Goal: Task Accomplishment & Management: Manage account settings

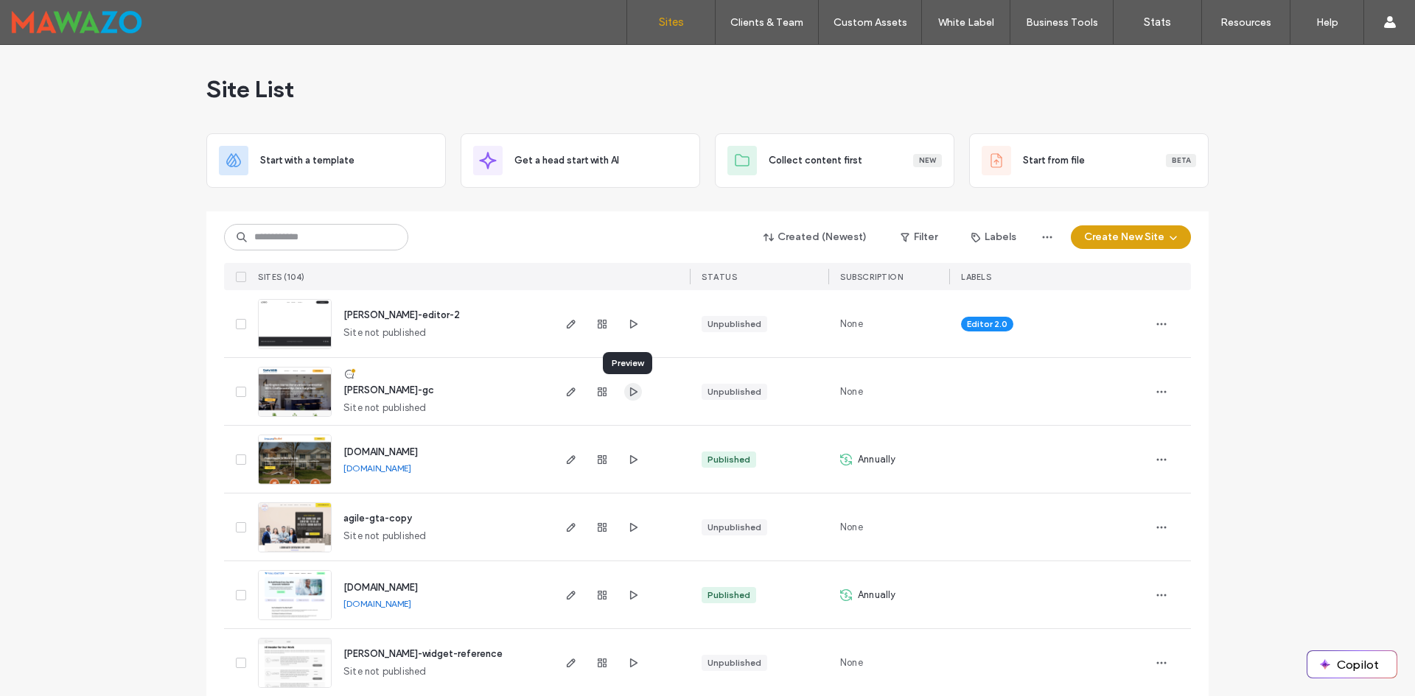
click at [627, 391] on icon "button" at bounding box center [633, 392] width 12 height 12
click at [567, 396] on icon "button" at bounding box center [571, 392] width 12 height 12
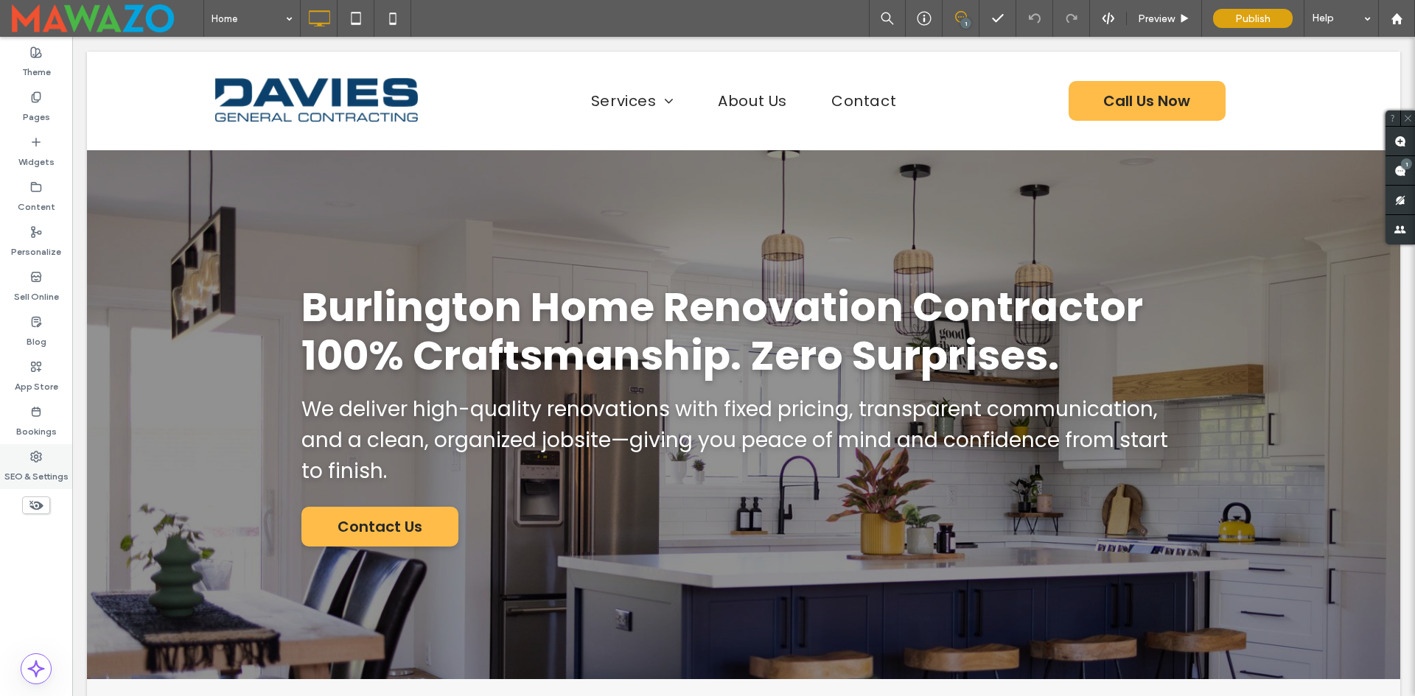
click at [12, 471] on label "SEO & Settings" at bounding box center [36, 473] width 64 height 21
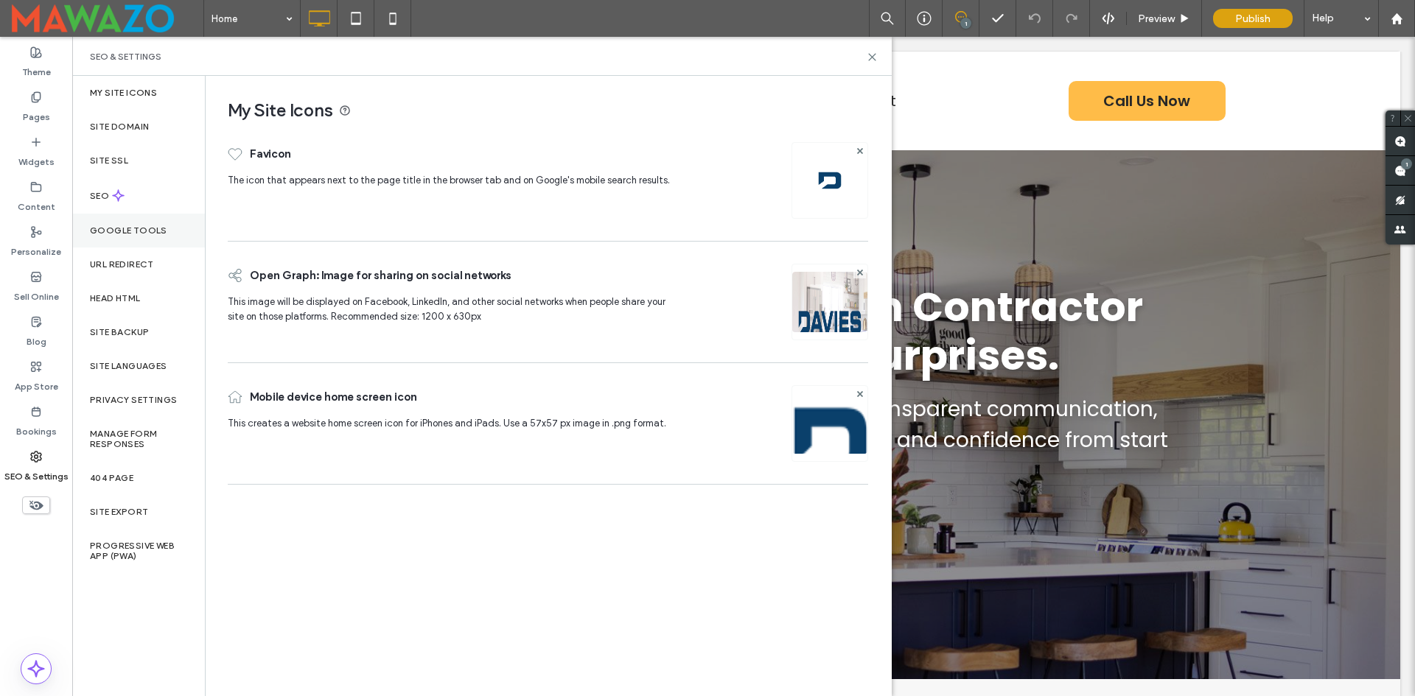
click at [134, 234] on label "Google Tools" at bounding box center [128, 230] width 77 height 10
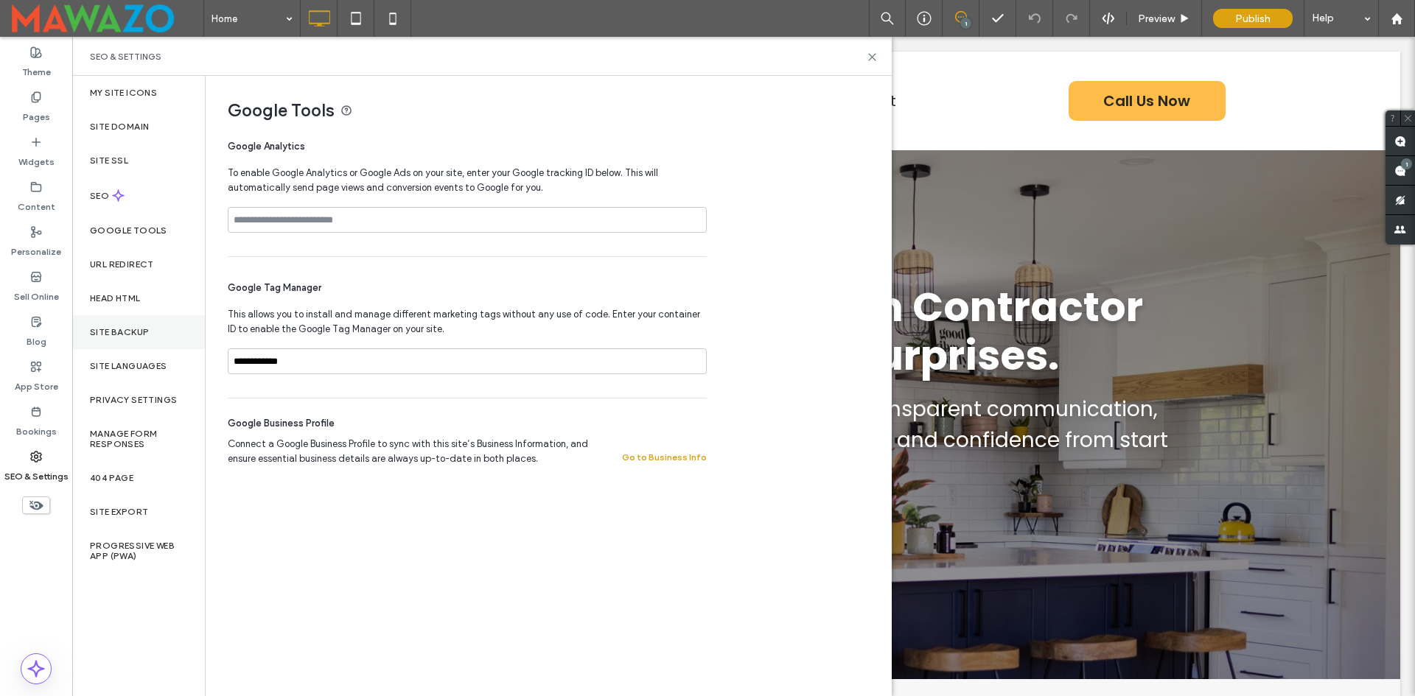
drag, startPoint x: 126, startPoint y: 327, endPoint x: 120, endPoint y: 337, distance: 11.9
click at [121, 337] on div "Site Backup" at bounding box center [138, 332] width 133 height 34
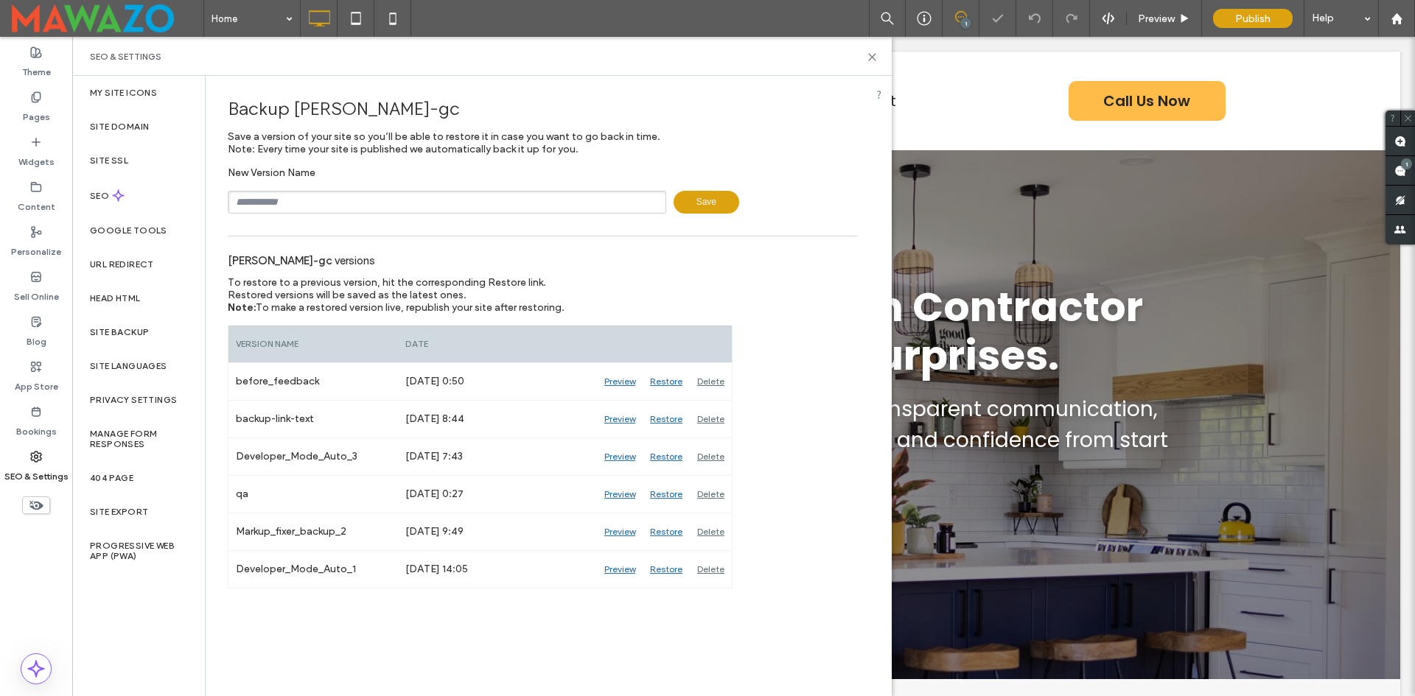
click at [312, 203] on input "text" at bounding box center [447, 202] width 438 height 23
type input "**********"
click at [872, 57] on use at bounding box center [872, 57] width 7 height 7
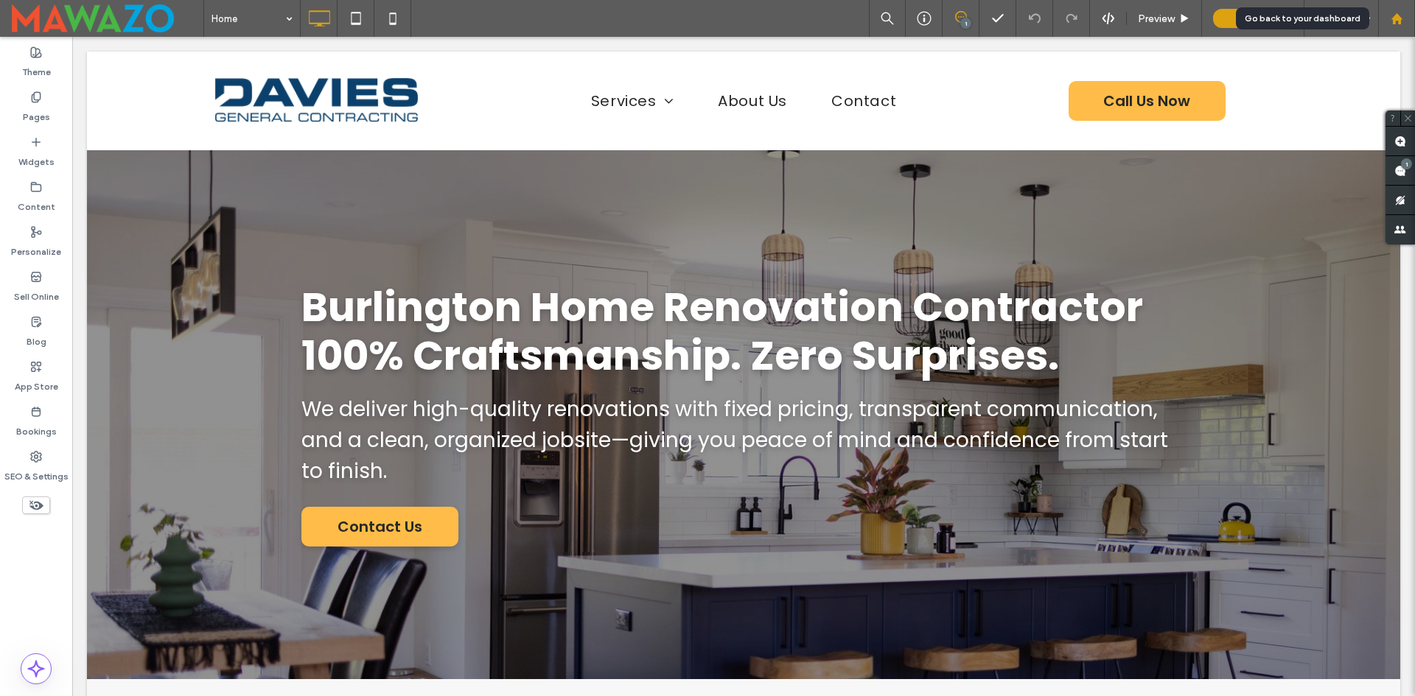
click at [1394, 18] on use at bounding box center [1395, 18] width 11 height 11
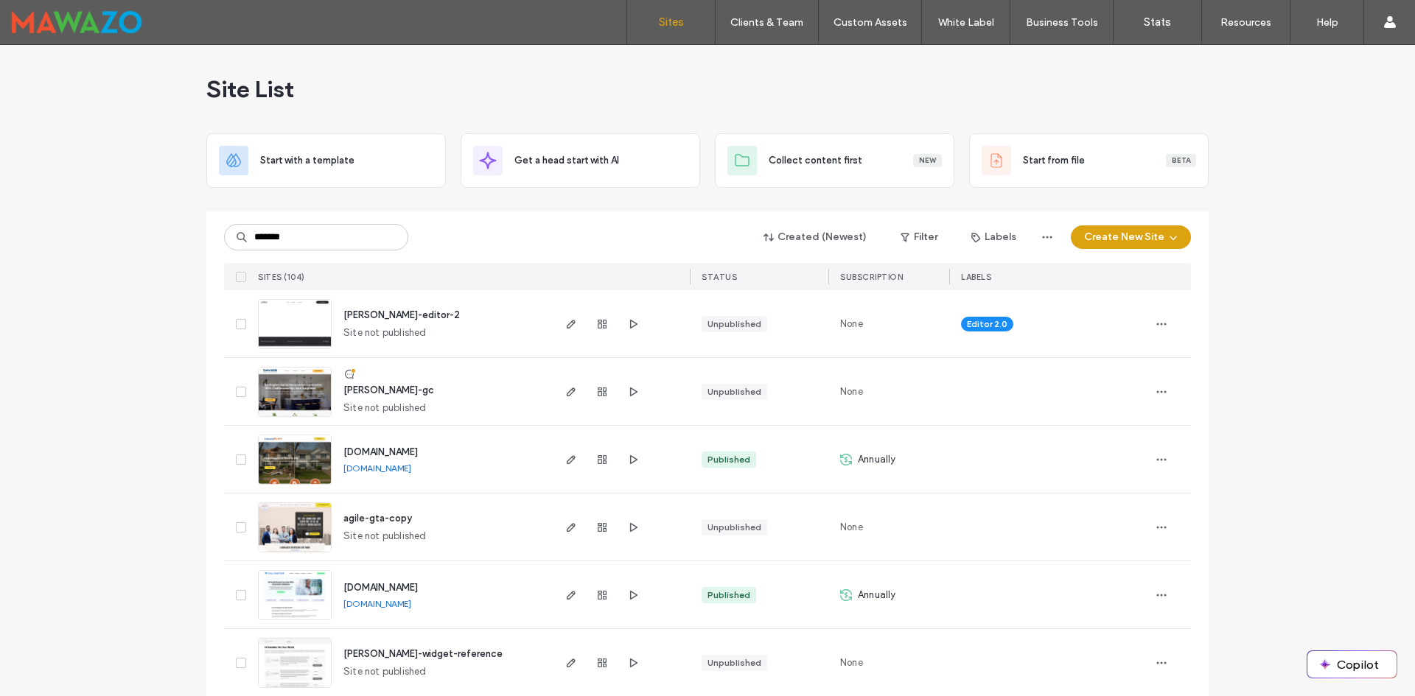
type input "*******"
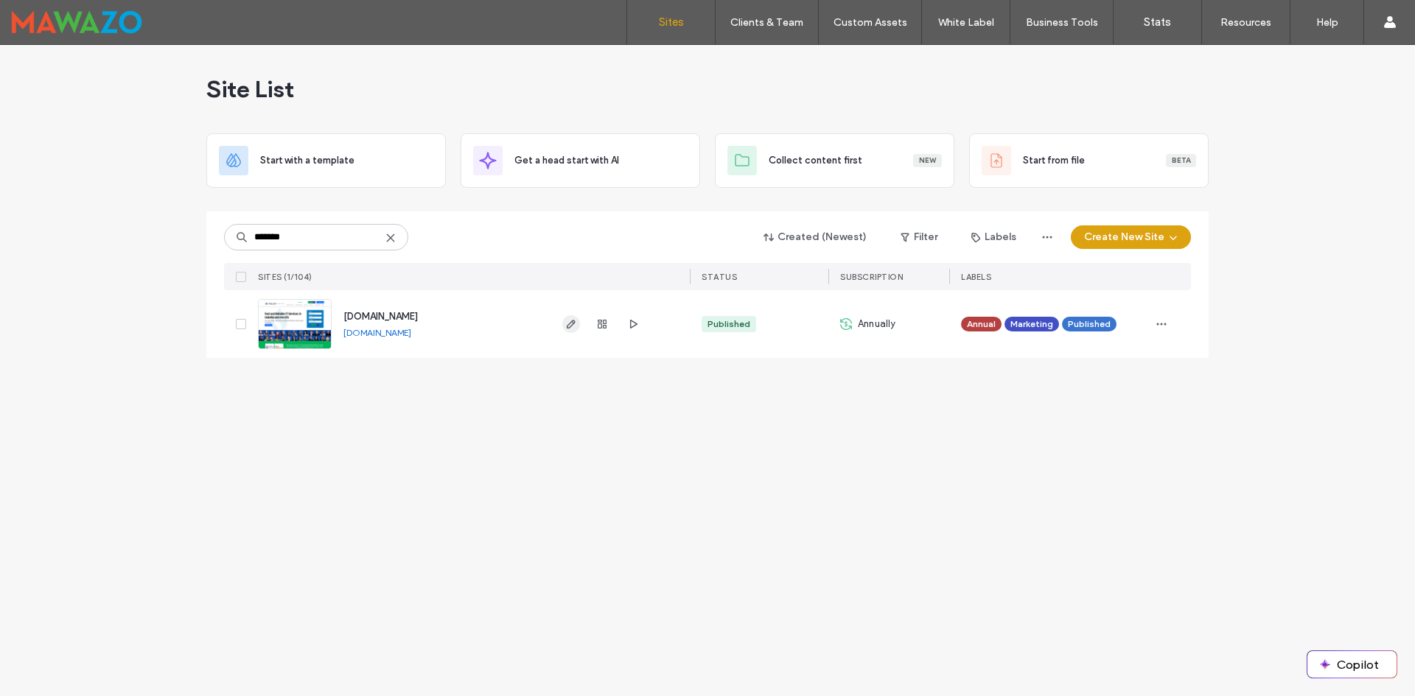
click at [567, 330] on span "button" at bounding box center [571, 324] width 18 height 18
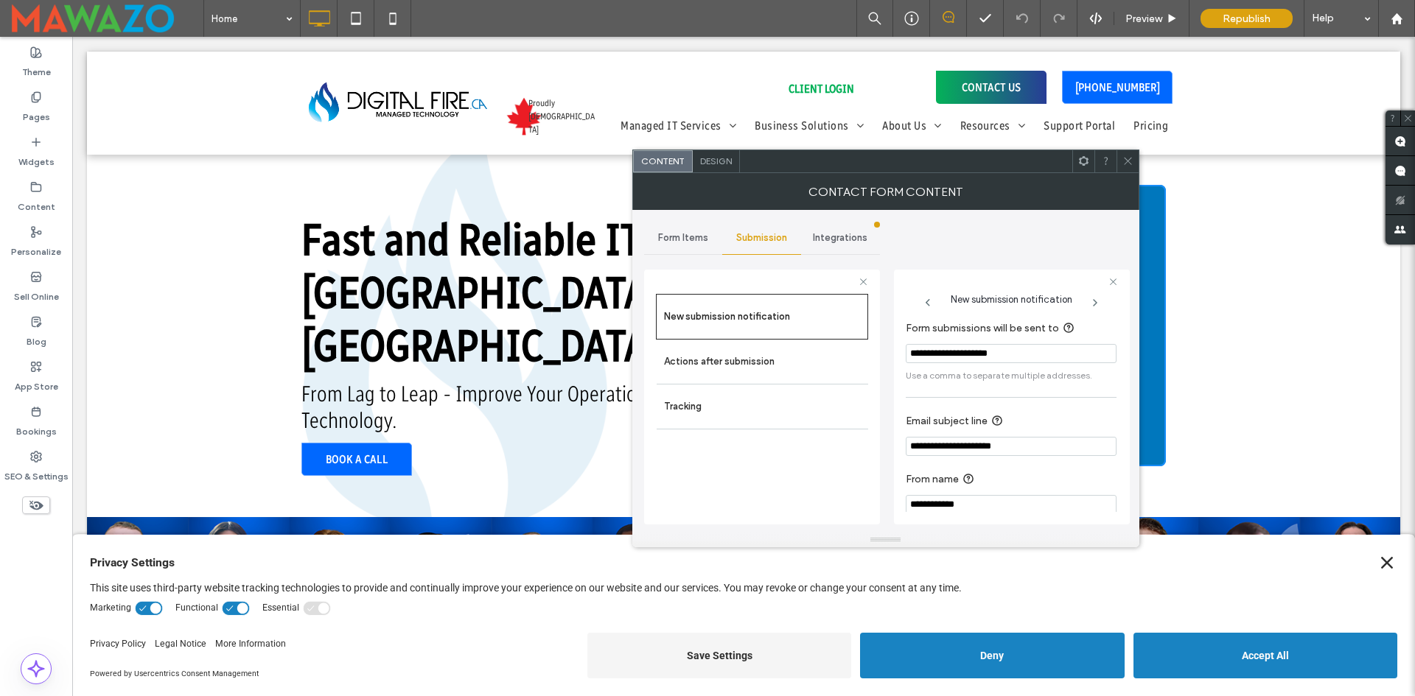
click at [1083, 166] on use at bounding box center [1083, 161] width 10 height 10
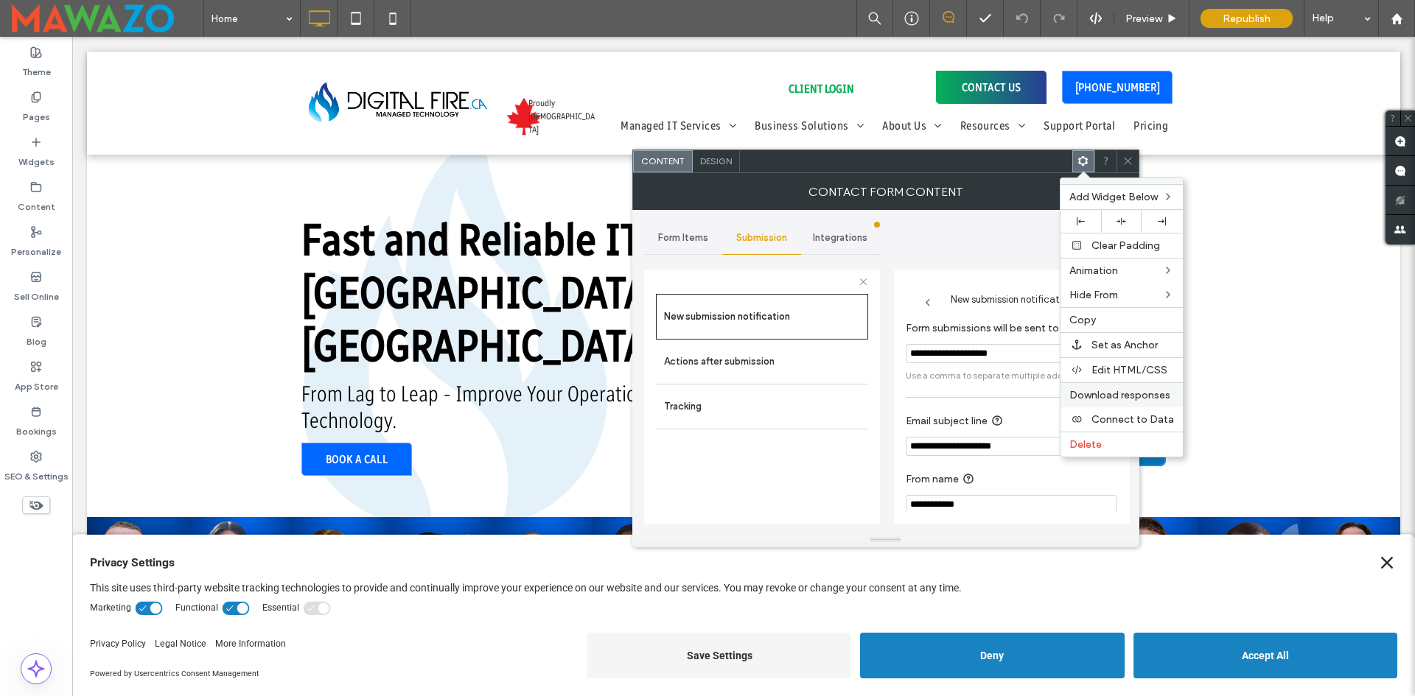
click at [1096, 393] on span "Download responses" at bounding box center [1119, 395] width 101 height 13
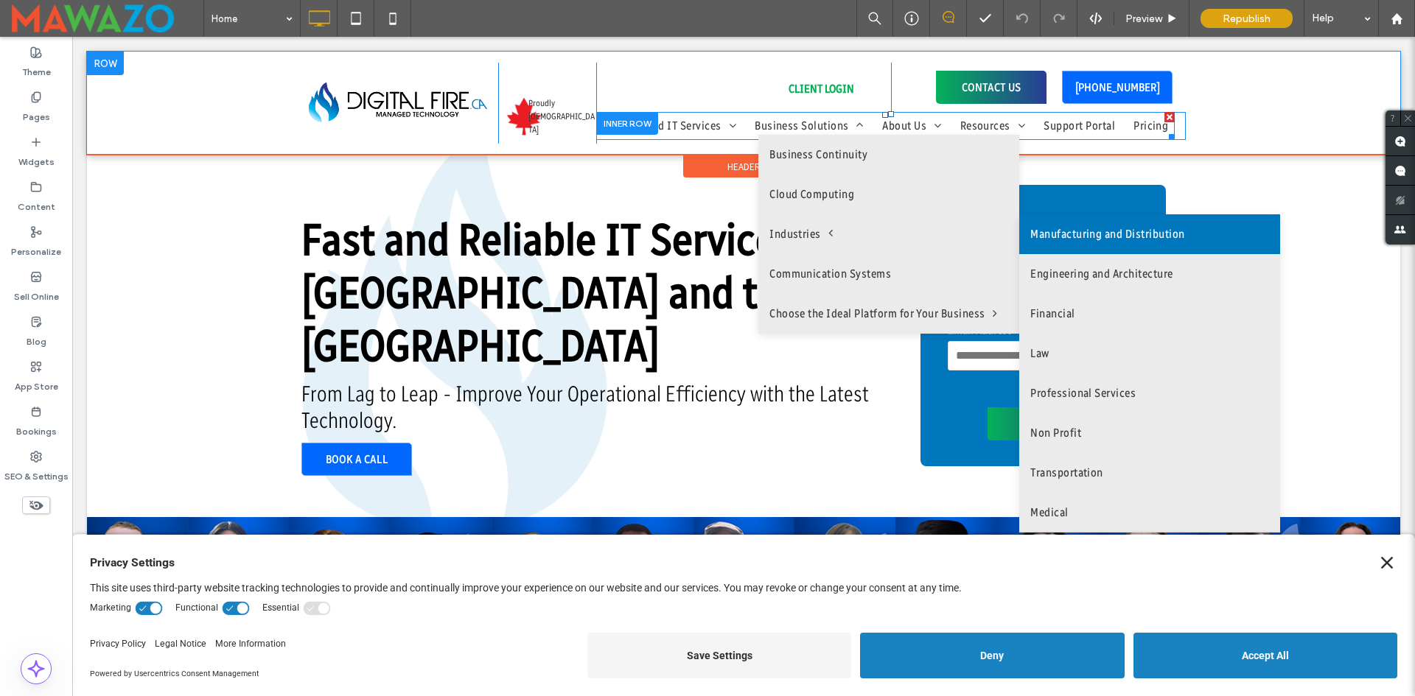
click at [1037, 253] on link "Manufacturing and Distribution" at bounding box center [1149, 234] width 261 height 40
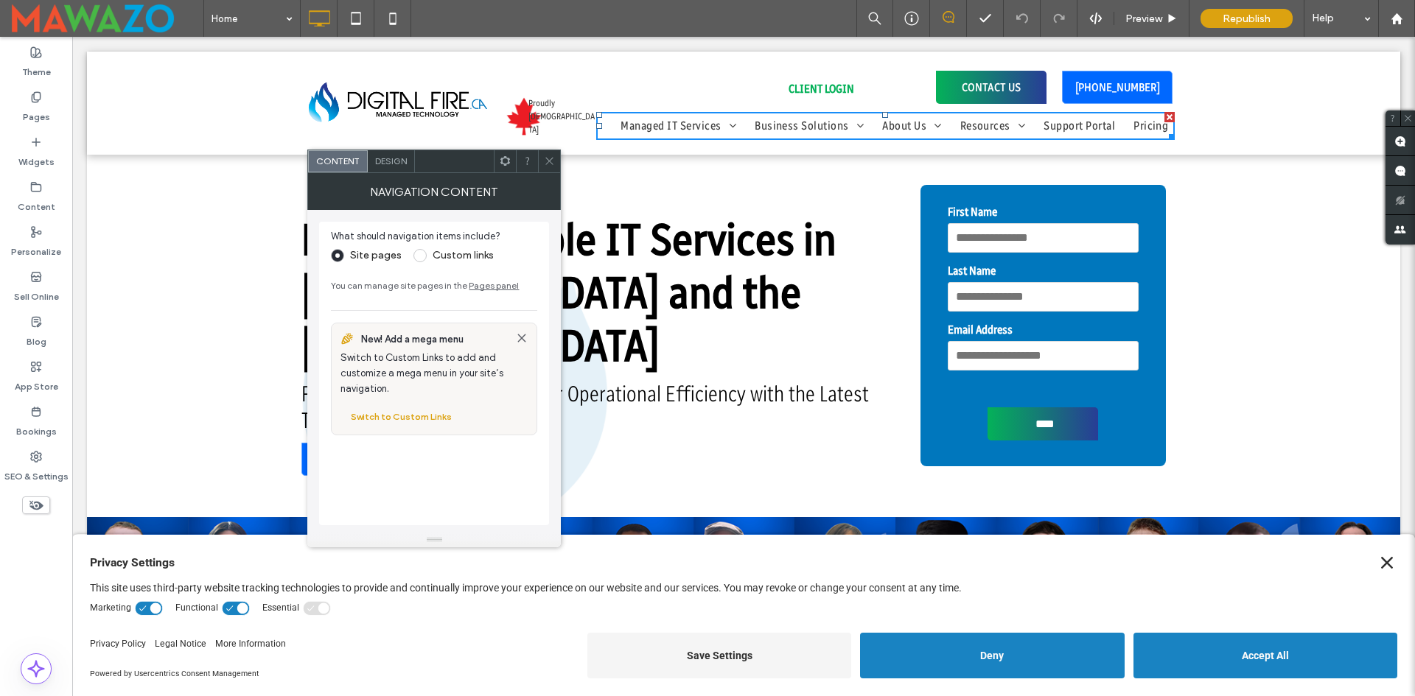
click at [544, 156] on icon at bounding box center [549, 160] width 11 height 11
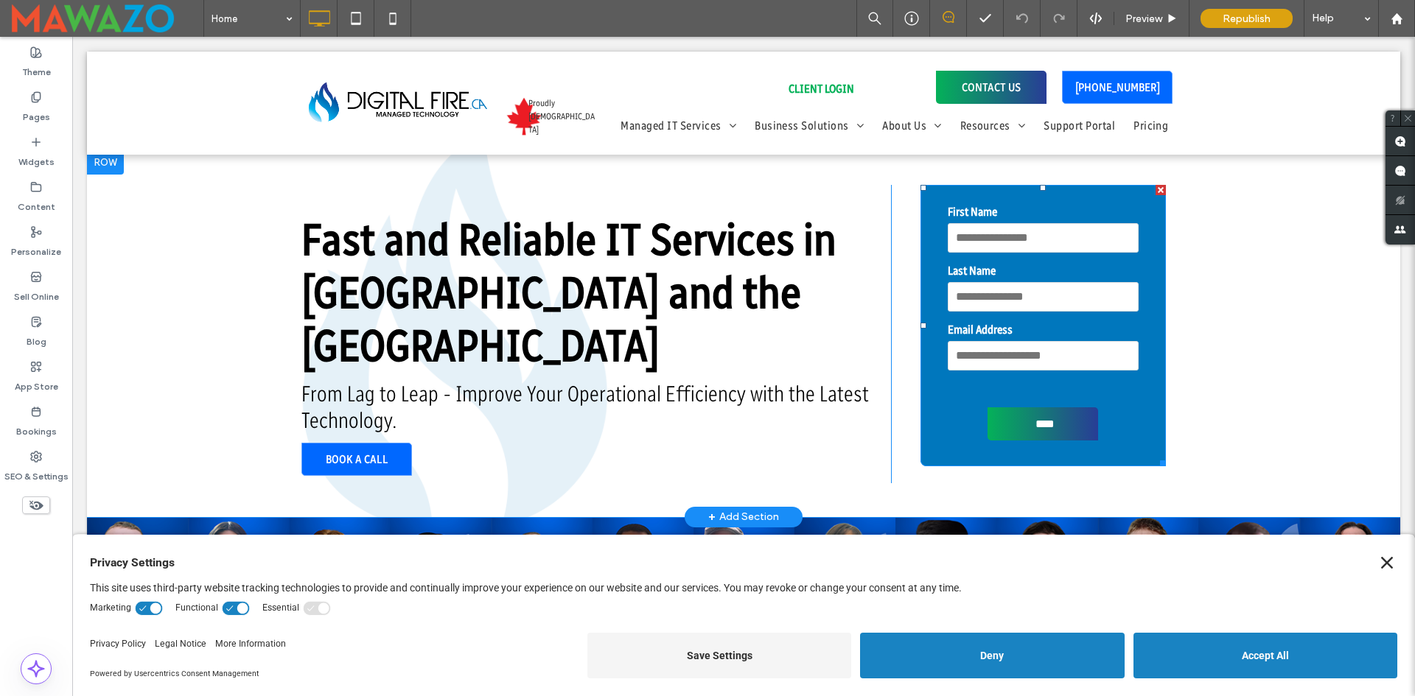
click at [1098, 324] on label "Email Address" at bounding box center [1042, 330] width 191 height 18
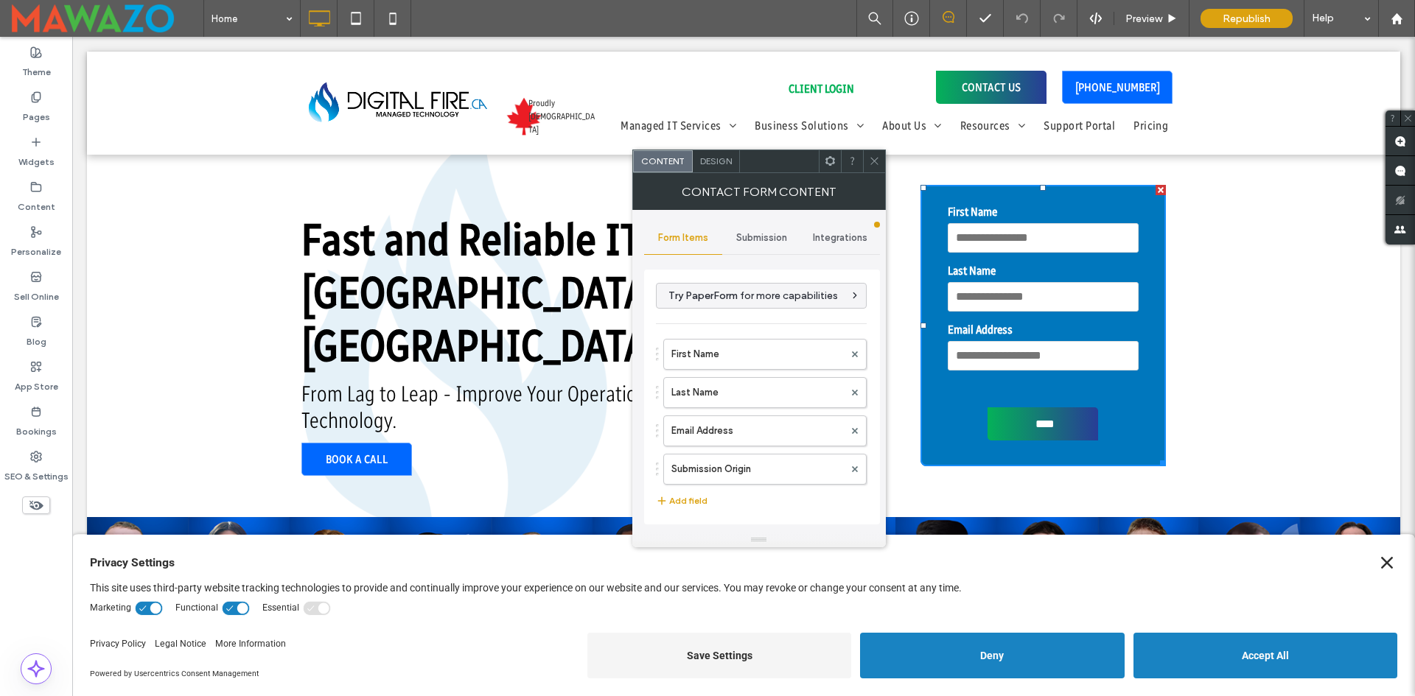
click at [757, 240] on span "Submission" at bounding box center [761, 238] width 51 height 12
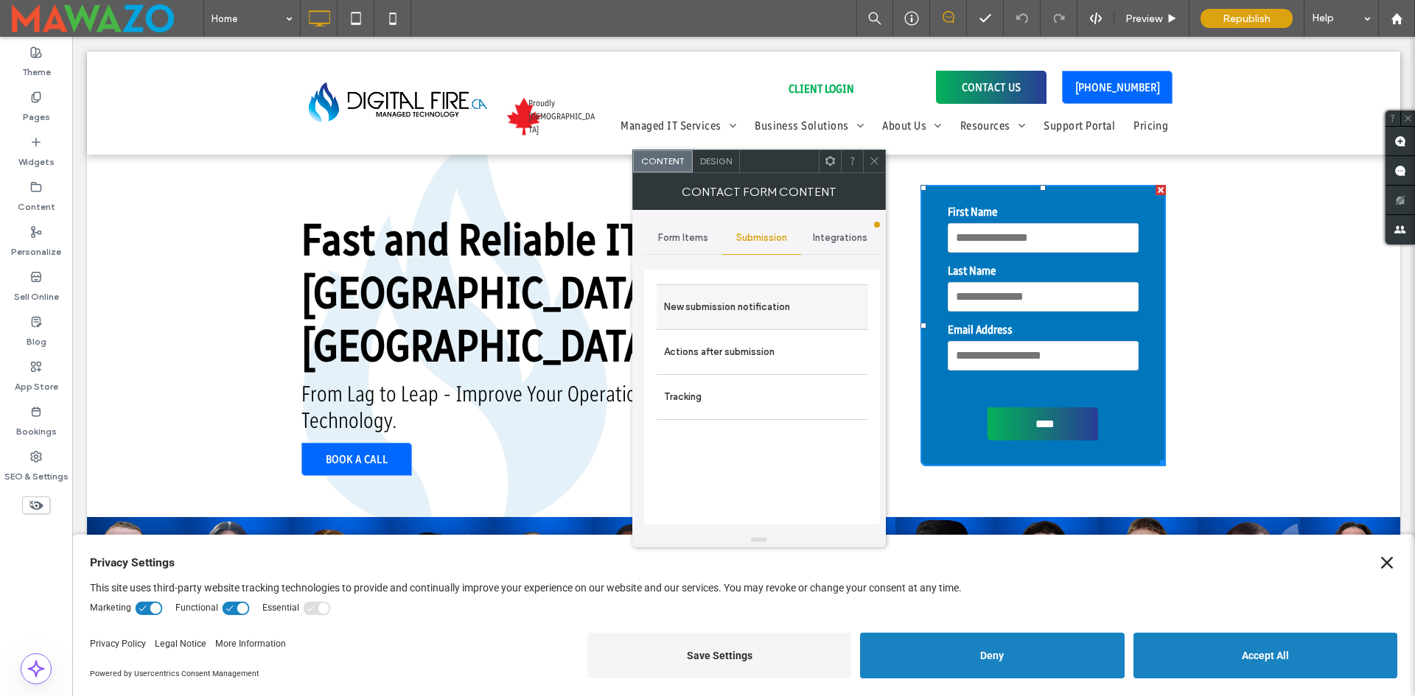
click at [744, 309] on label "New submission notification" at bounding box center [762, 306] width 197 height 29
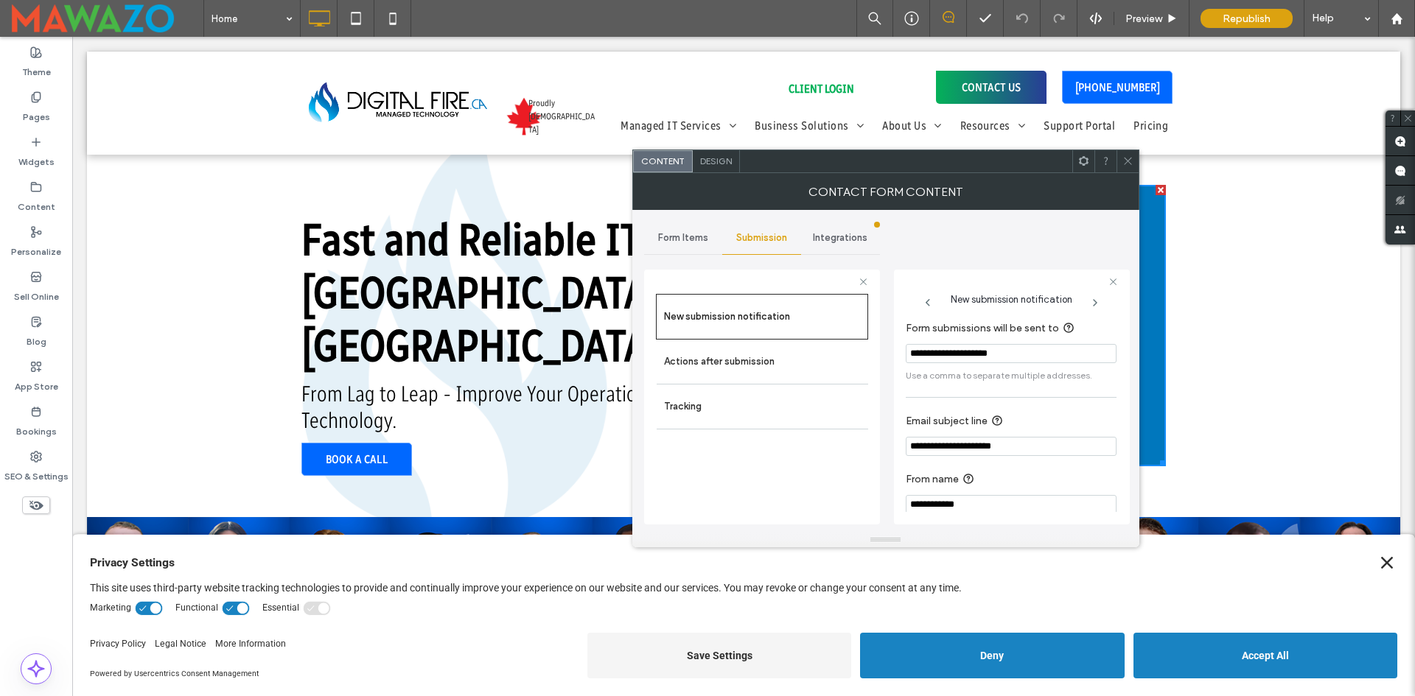
click at [1012, 354] on input "**********" at bounding box center [1010, 353] width 211 height 19
drag, startPoint x: 1005, startPoint y: 351, endPoint x: 826, endPoint y: 338, distance: 179.5
click at [826, 338] on div "**********" at bounding box center [762, 395] width 236 height 274
click at [890, 375] on div "**********" at bounding box center [885, 371] width 483 height 323
click at [41, 91] on icon at bounding box center [36, 97] width 12 height 12
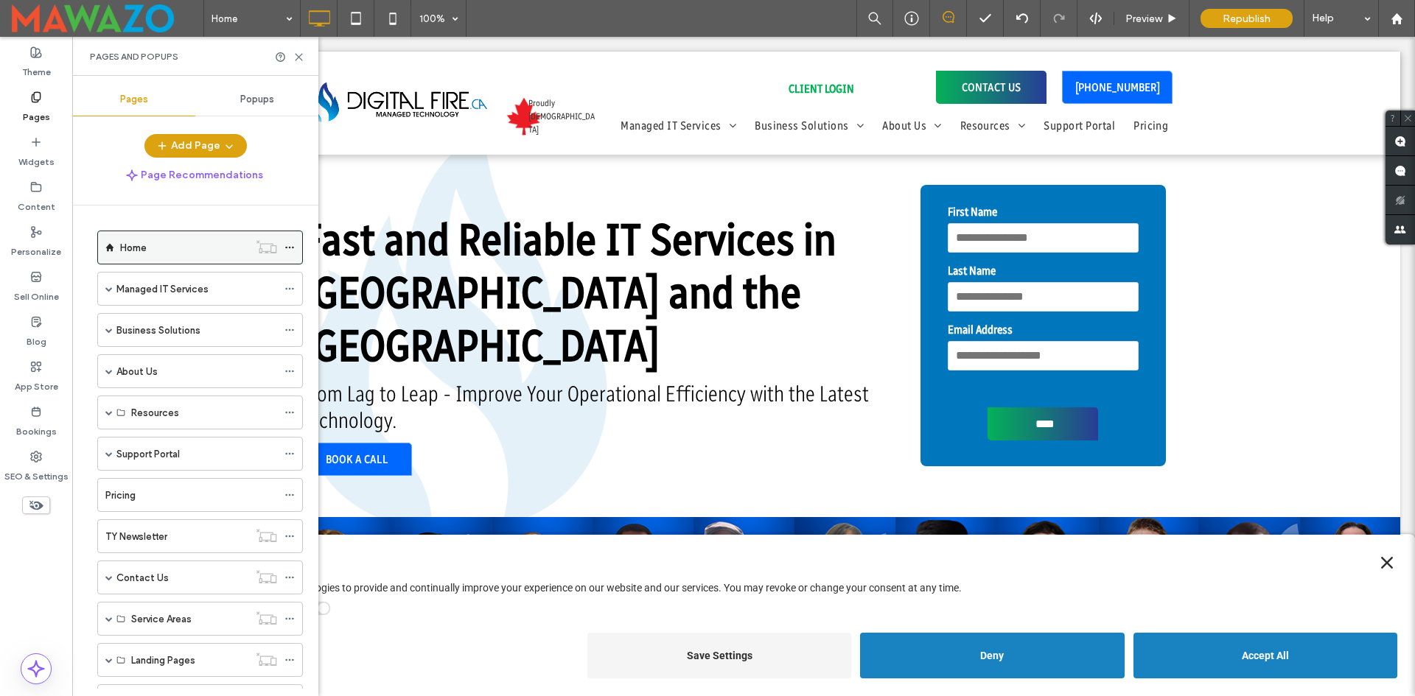
click at [287, 247] on use at bounding box center [289, 248] width 8 height 2
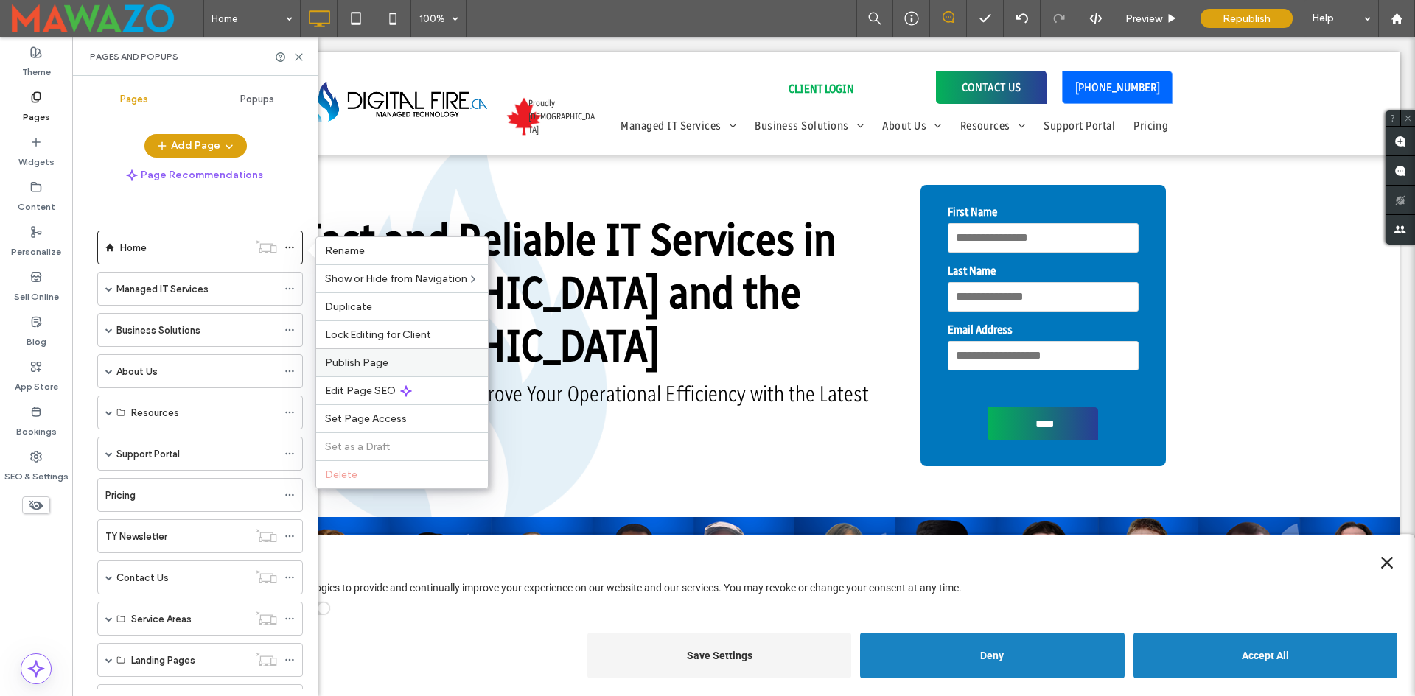
click at [384, 361] on span "Publish Page" at bounding box center [356, 363] width 63 height 13
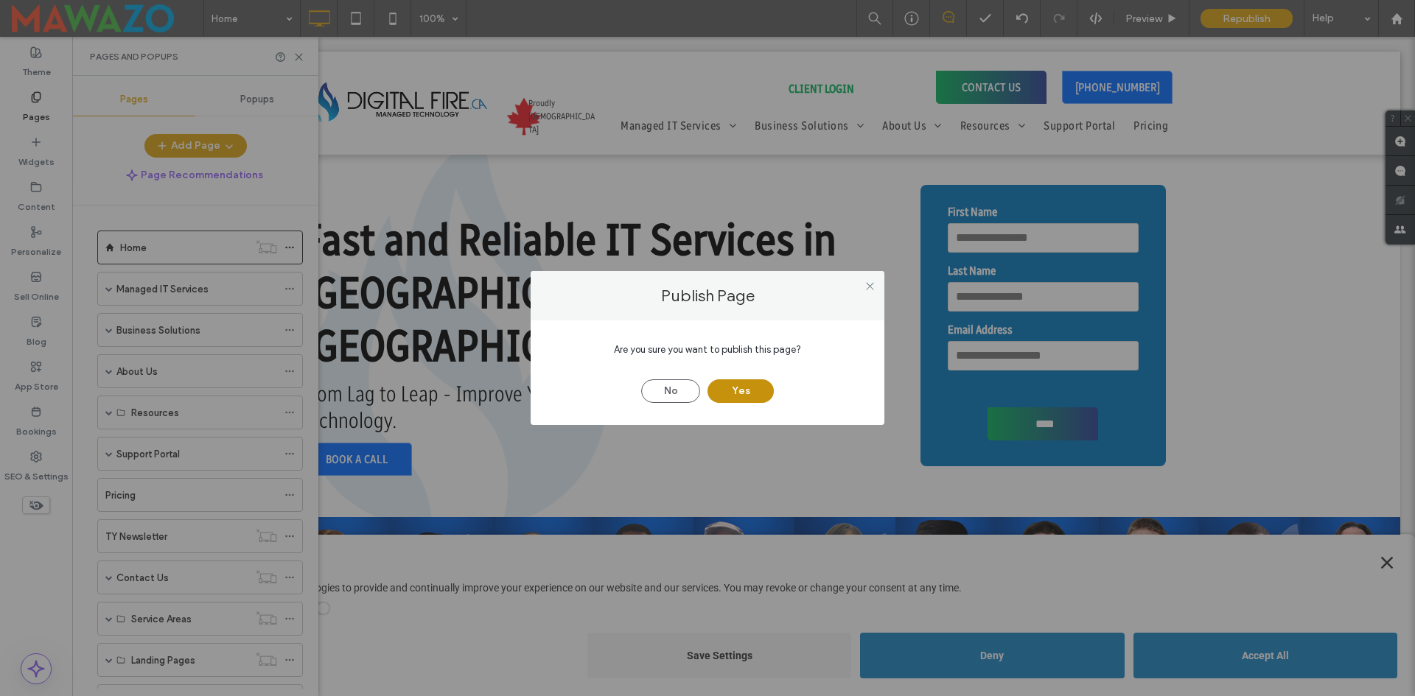
click at [727, 393] on button "Yes" at bounding box center [740, 391] width 66 height 24
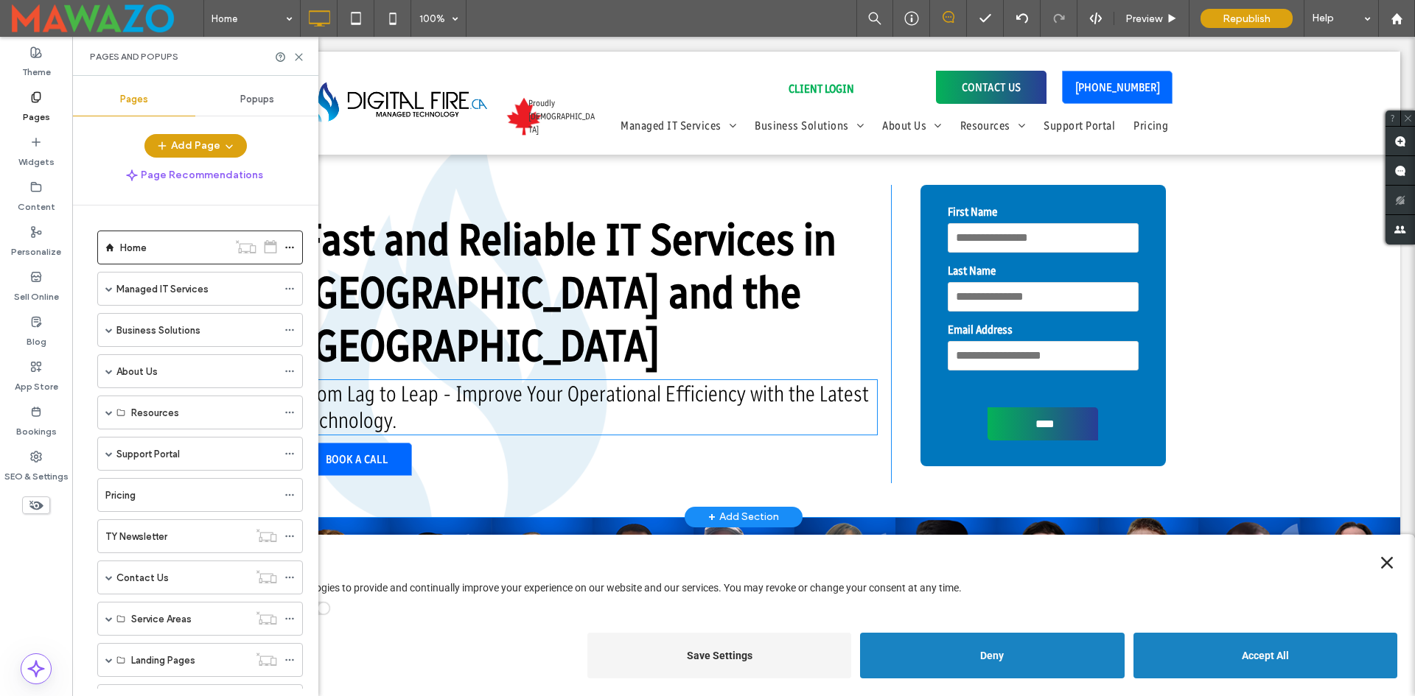
click at [971, 287] on input "text" at bounding box center [1042, 296] width 191 height 29
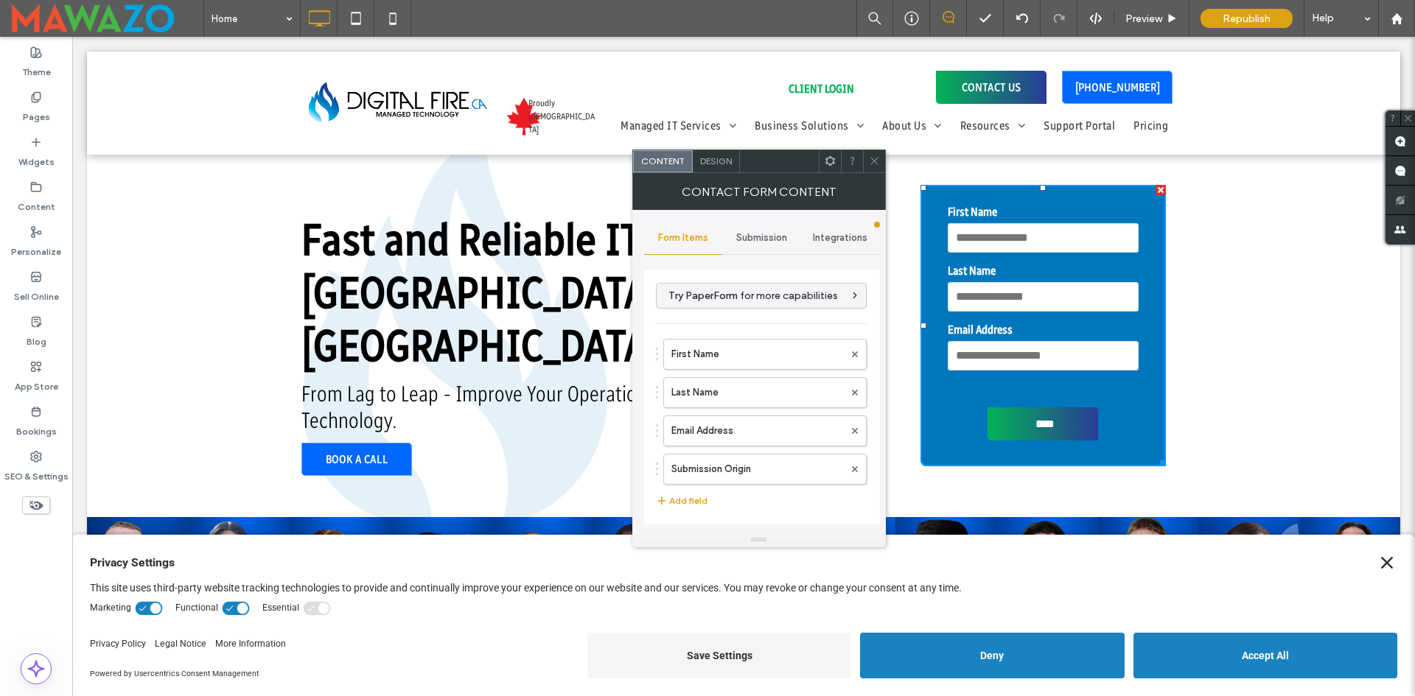
click at [757, 248] on div "Submission" at bounding box center [761, 238] width 79 height 32
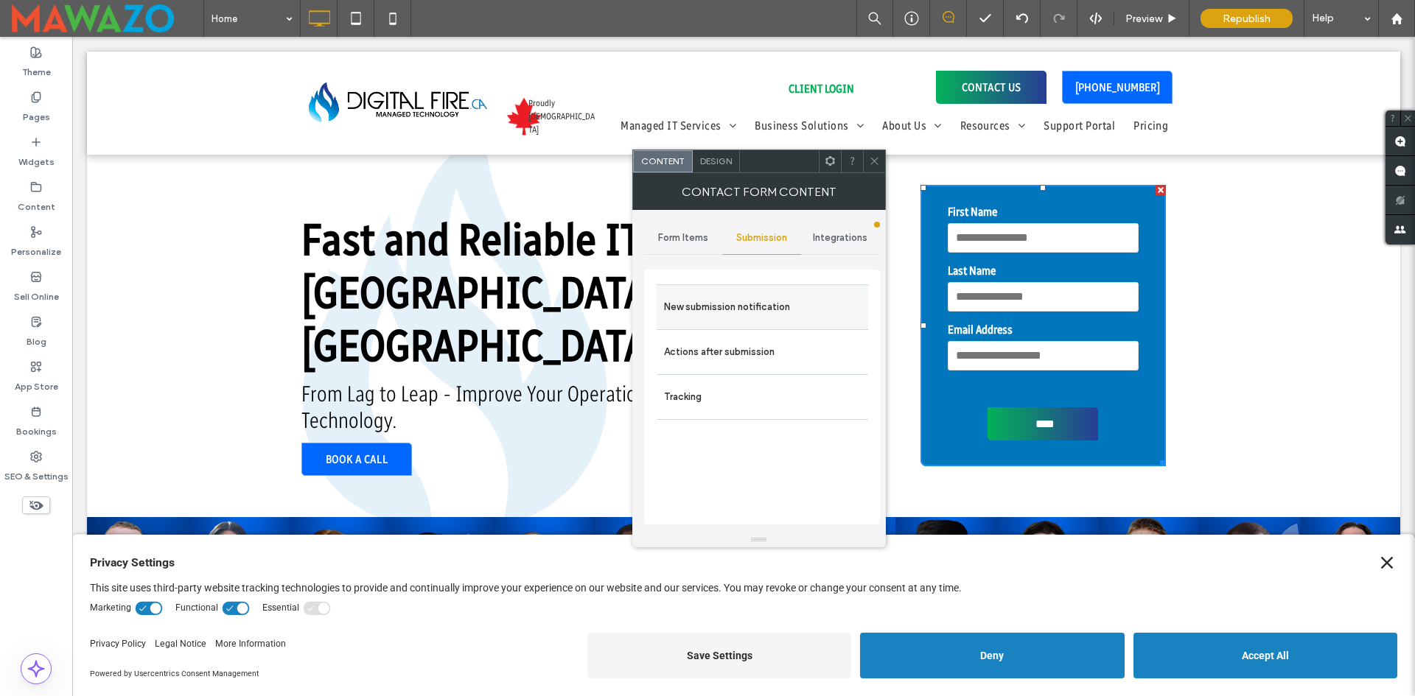
drag, startPoint x: 760, startPoint y: 292, endPoint x: 780, endPoint y: 293, distance: 19.9
click at [760, 294] on label "New submission notification" at bounding box center [762, 306] width 197 height 29
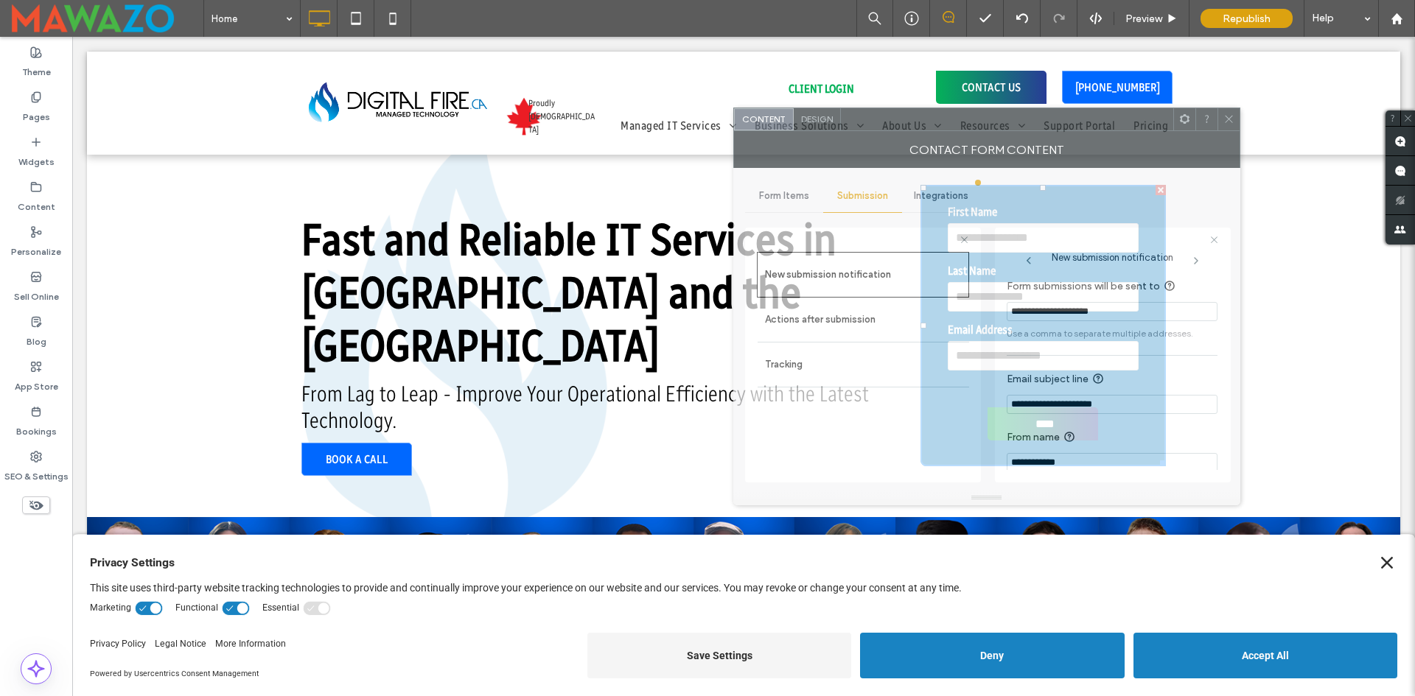
drag, startPoint x: 919, startPoint y: 175, endPoint x: 1034, endPoint y: 135, distance: 121.9
click at [1034, 135] on div "Contact Form Content" at bounding box center [986, 149] width 507 height 37
